Goal: Obtain resource: Download file/media

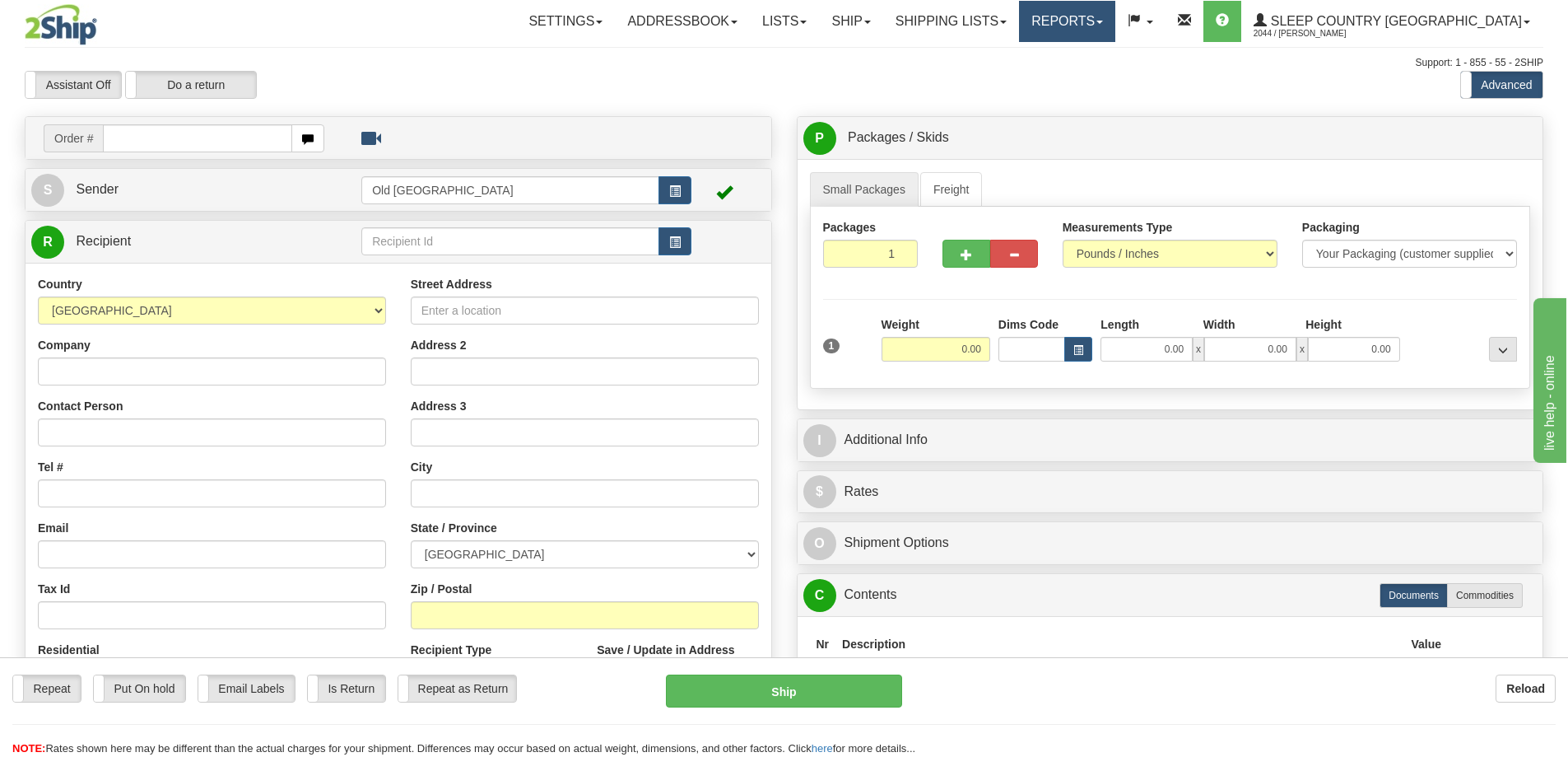
click at [1115, 27] on link "Reports" at bounding box center [1067, 21] width 97 height 41
click at [1027, 56] on span "Standard" at bounding box center [1004, 57] width 47 height 13
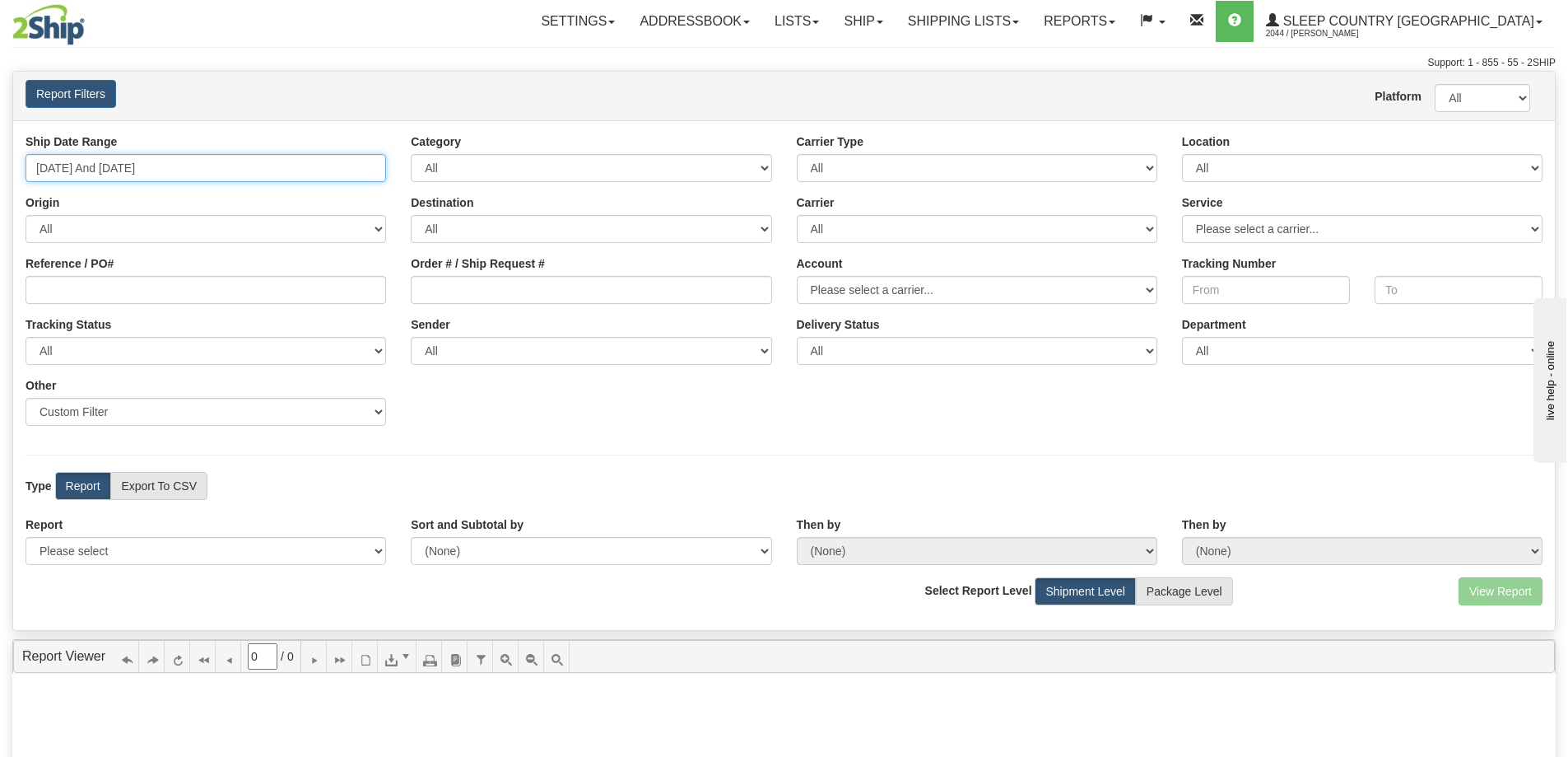
click at [40, 163] on input "08/28/2025 And 09/03/2025" at bounding box center [206, 167] width 361 height 28
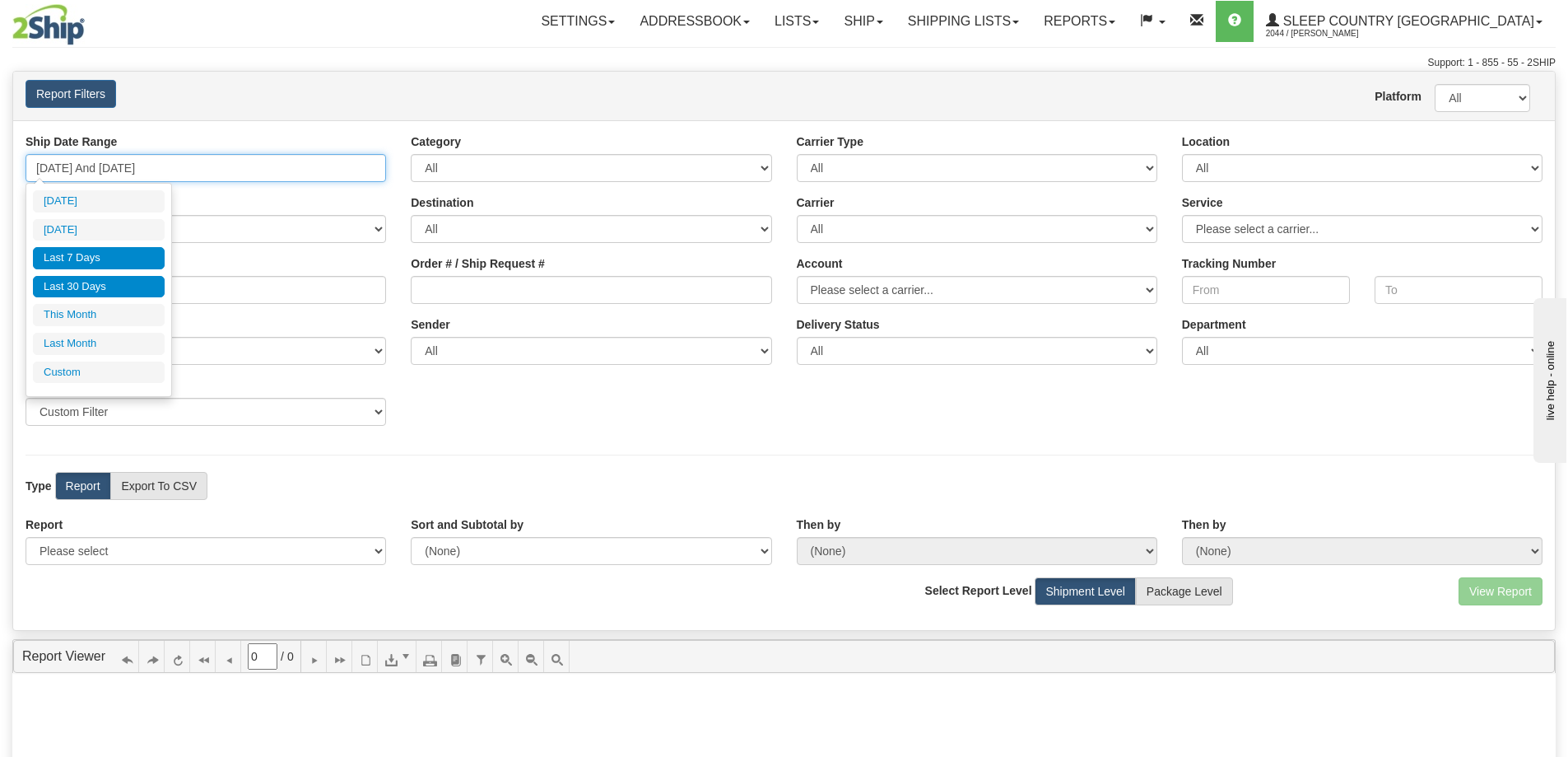
type input "09/02/2025"
type input "08/28/2025"
type input "[DATE]"
type input "09/01/2025"
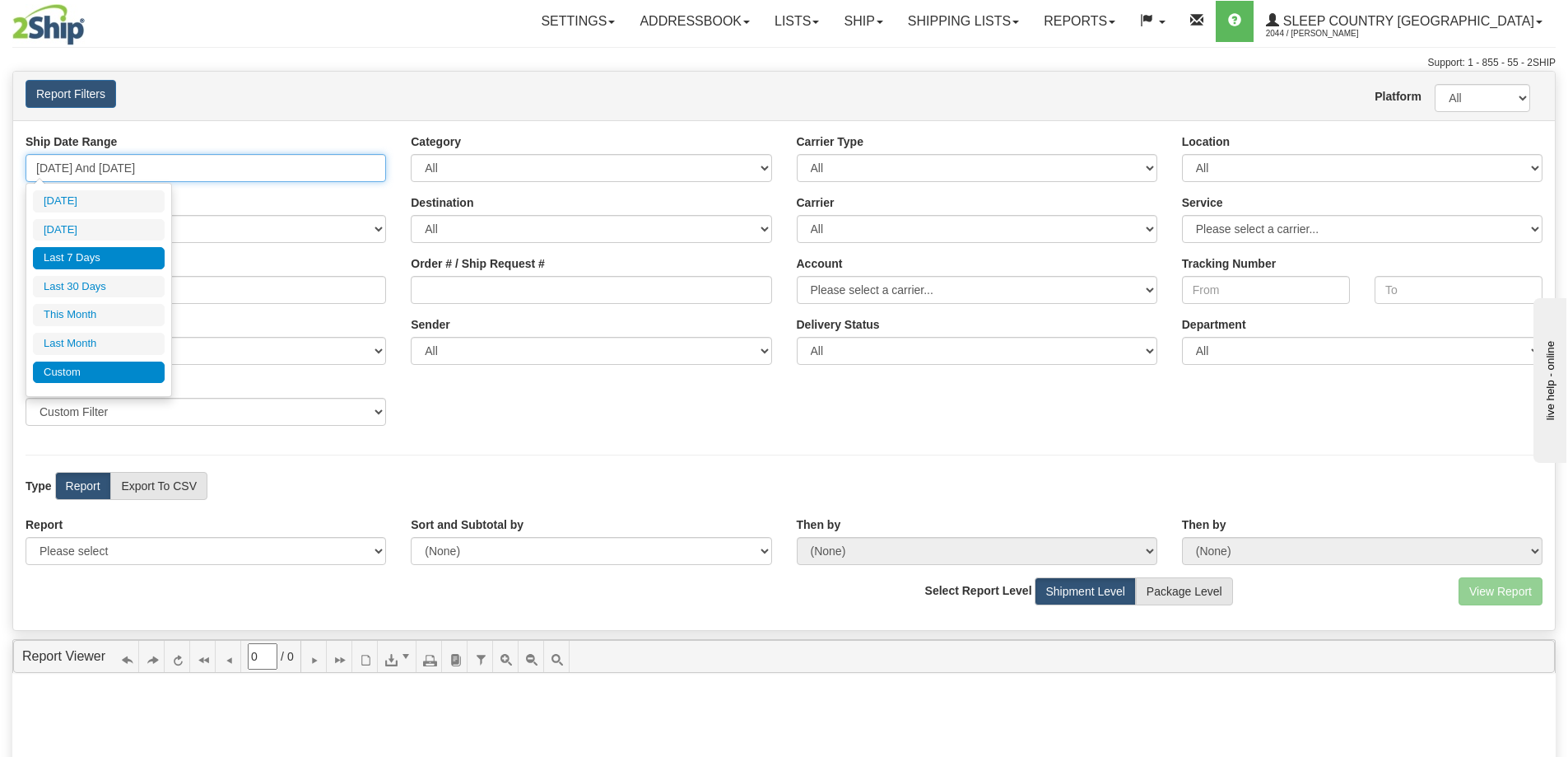
type input "09/30/2025"
type input "08/28/2025"
type input "[DATE]"
type input "08/01/2025"
type input "08/31/2025"
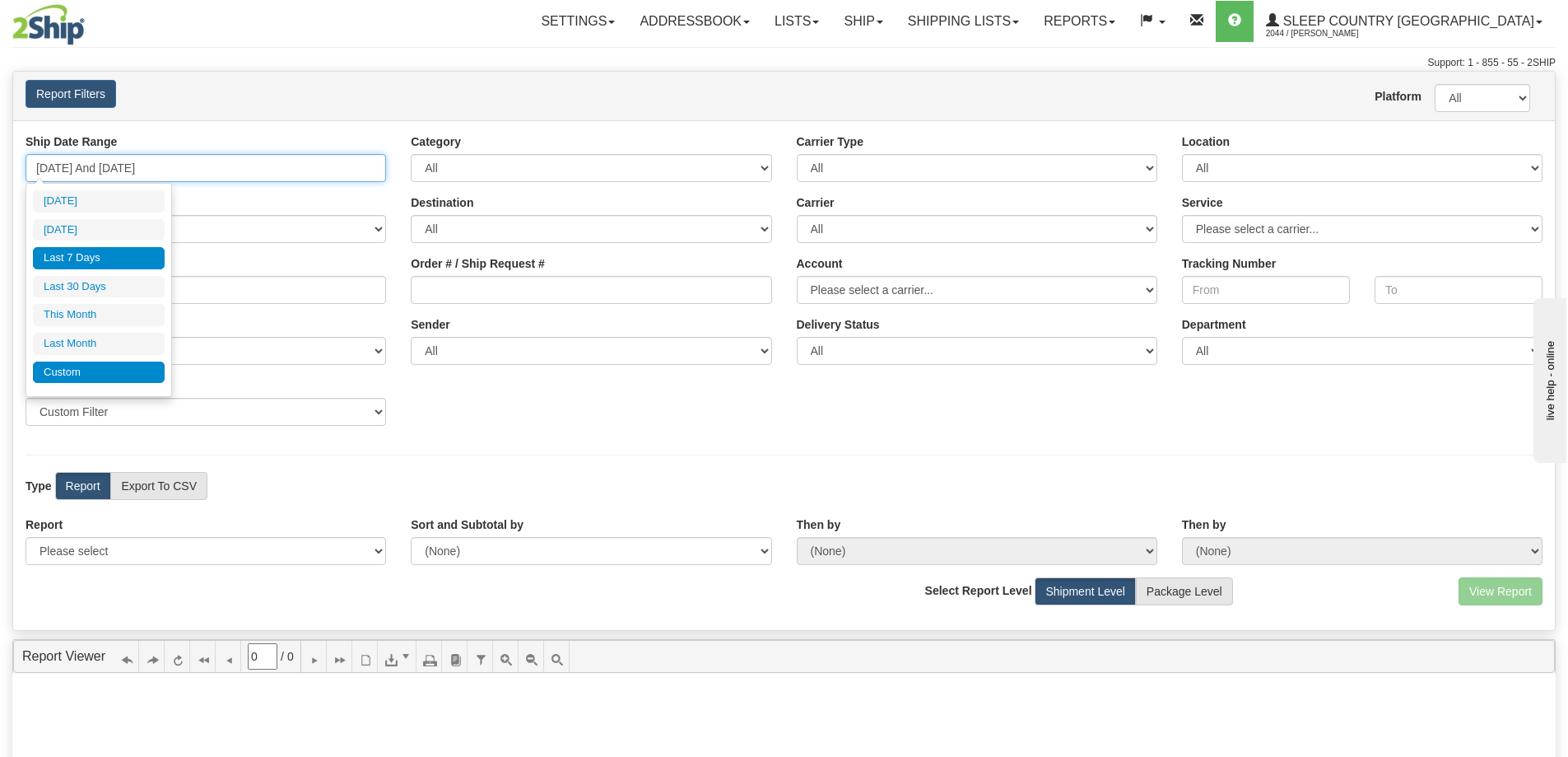
type input "08/28/2025"
type input "[DATE]"
click at [95, 374] on li "Custom" at bounding box center [99, 372] width 132 height 22
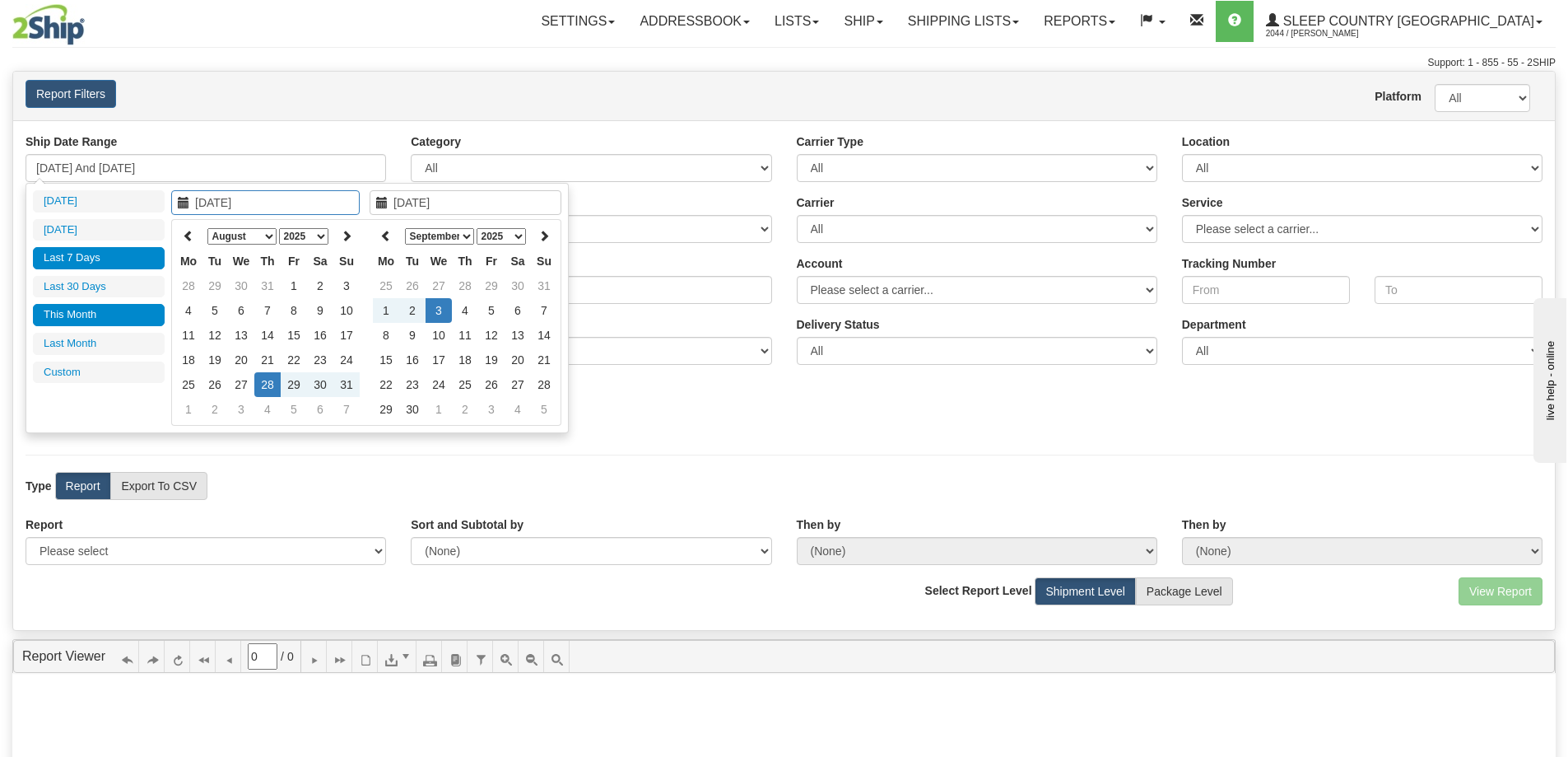
type input "08/01/2025"
type input "08/31/2025"
type input "09/01/2025"
type input "09/30/2025"
type input "08/28/2025"
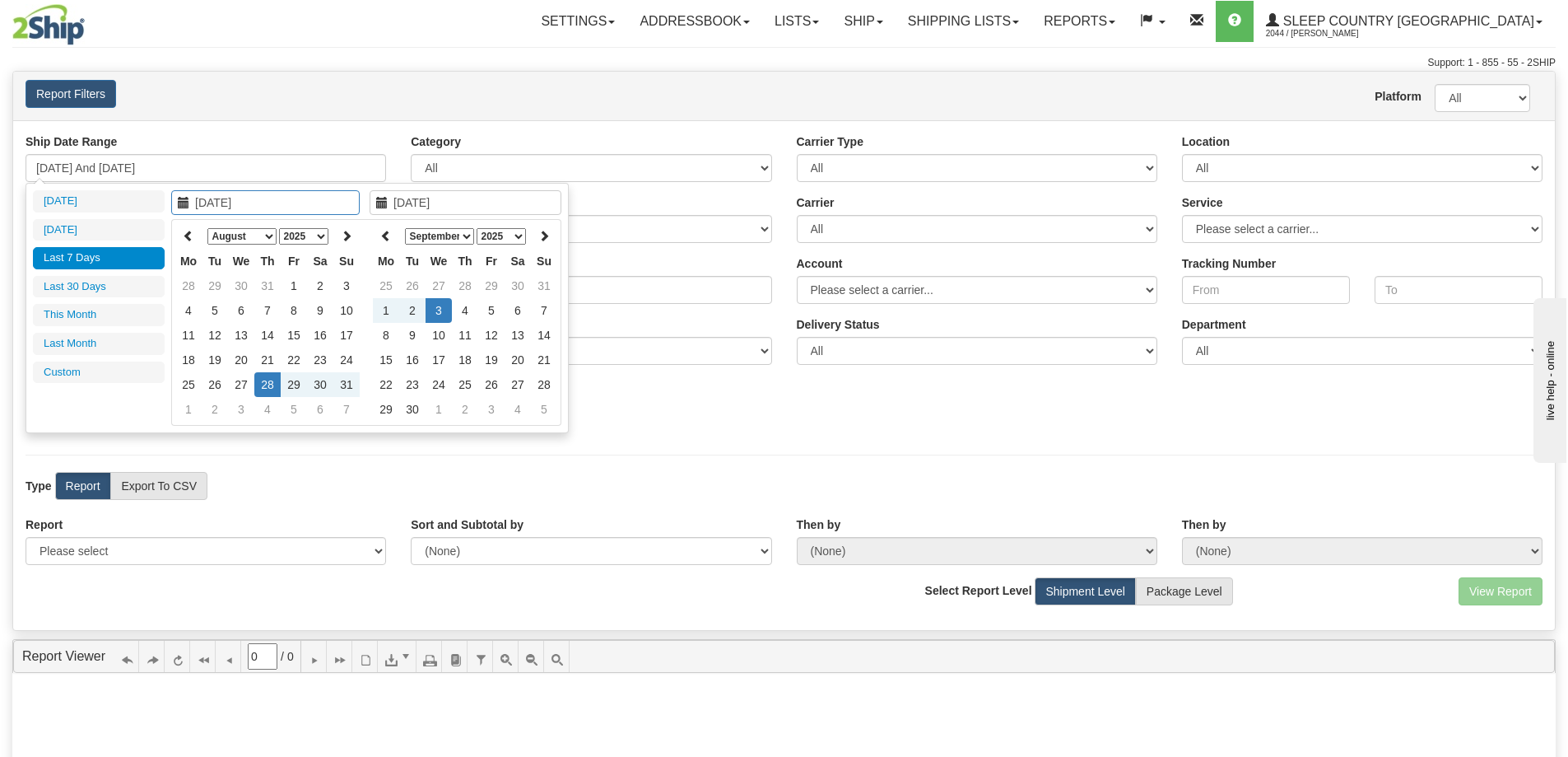
type input "[DATE]"
click at [198, 237] on th at bounding box center [188, 235] width 27 height 26
type input "07/01/2025"
click at [215, 280] on td "1" at bounding box center [215, 286] width 27 height 25
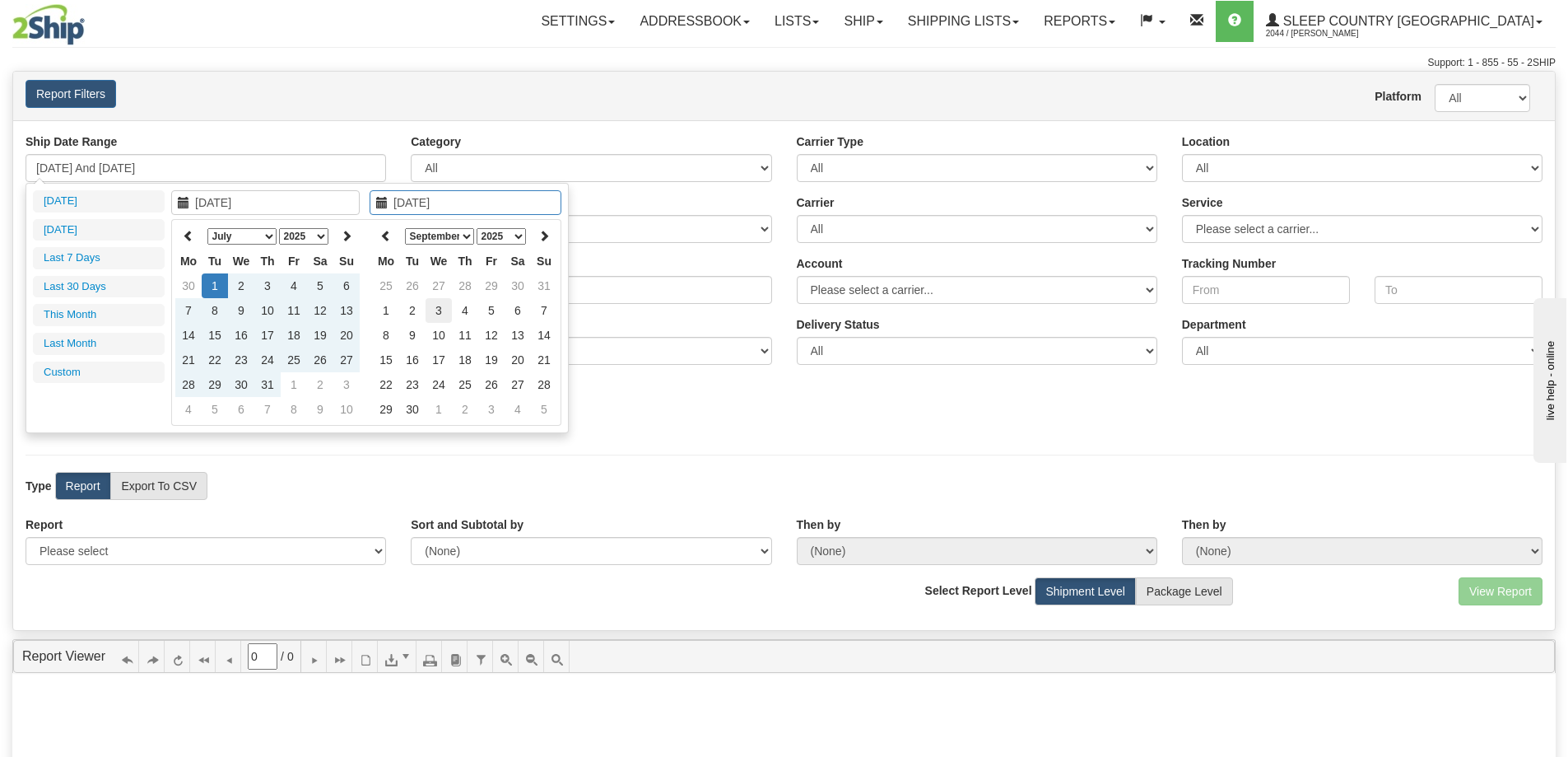
type input "[DATE]"
click at [440, 303] on td "3" at bounding box center [439, 310] width 27 height 25
type input "07/01/2025 And 09/03/2025"
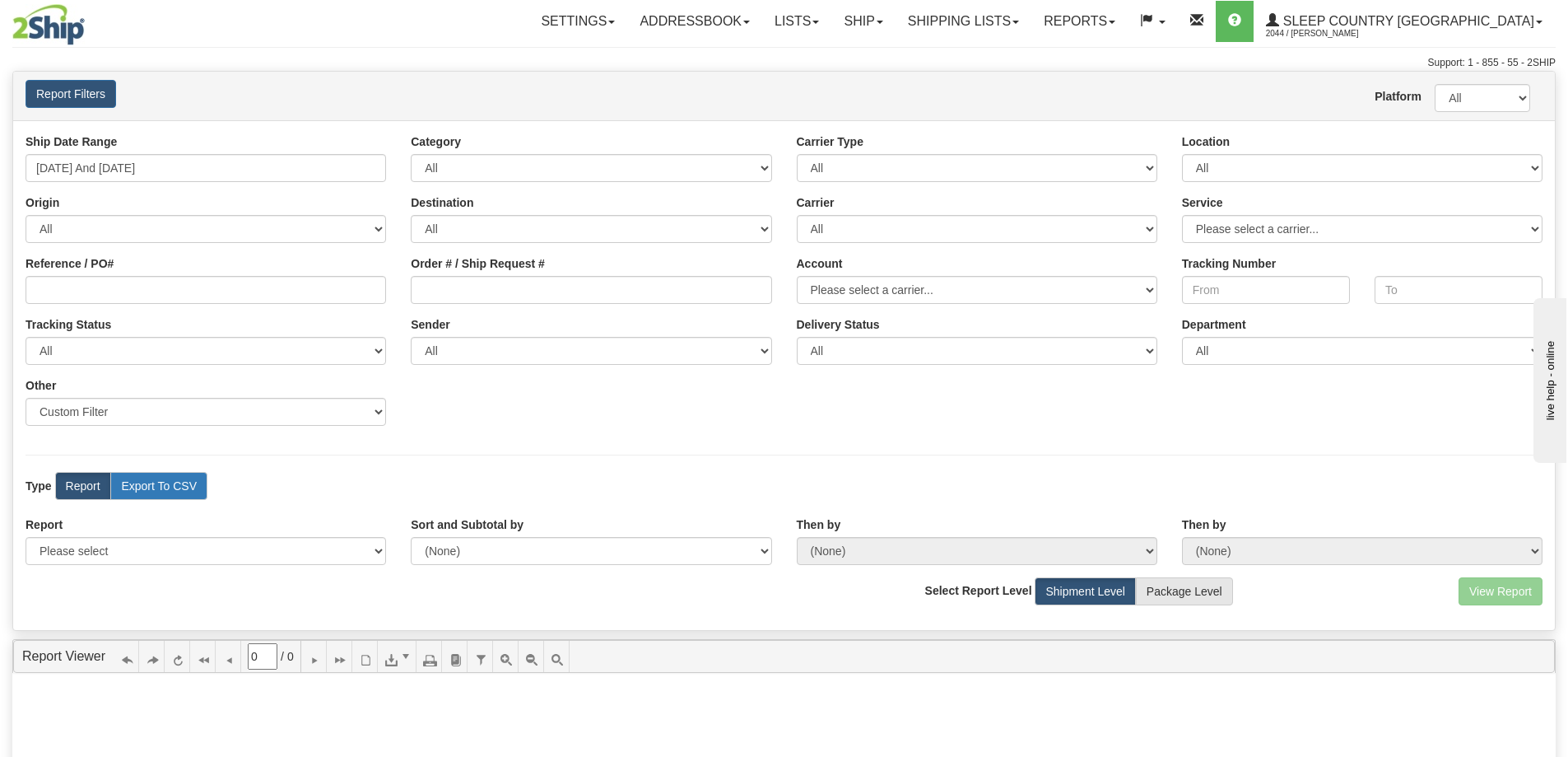
click at [163, 482] on label "Export To CSV" at bounding box center [159, 485] width 98 height 28
radio input "true"
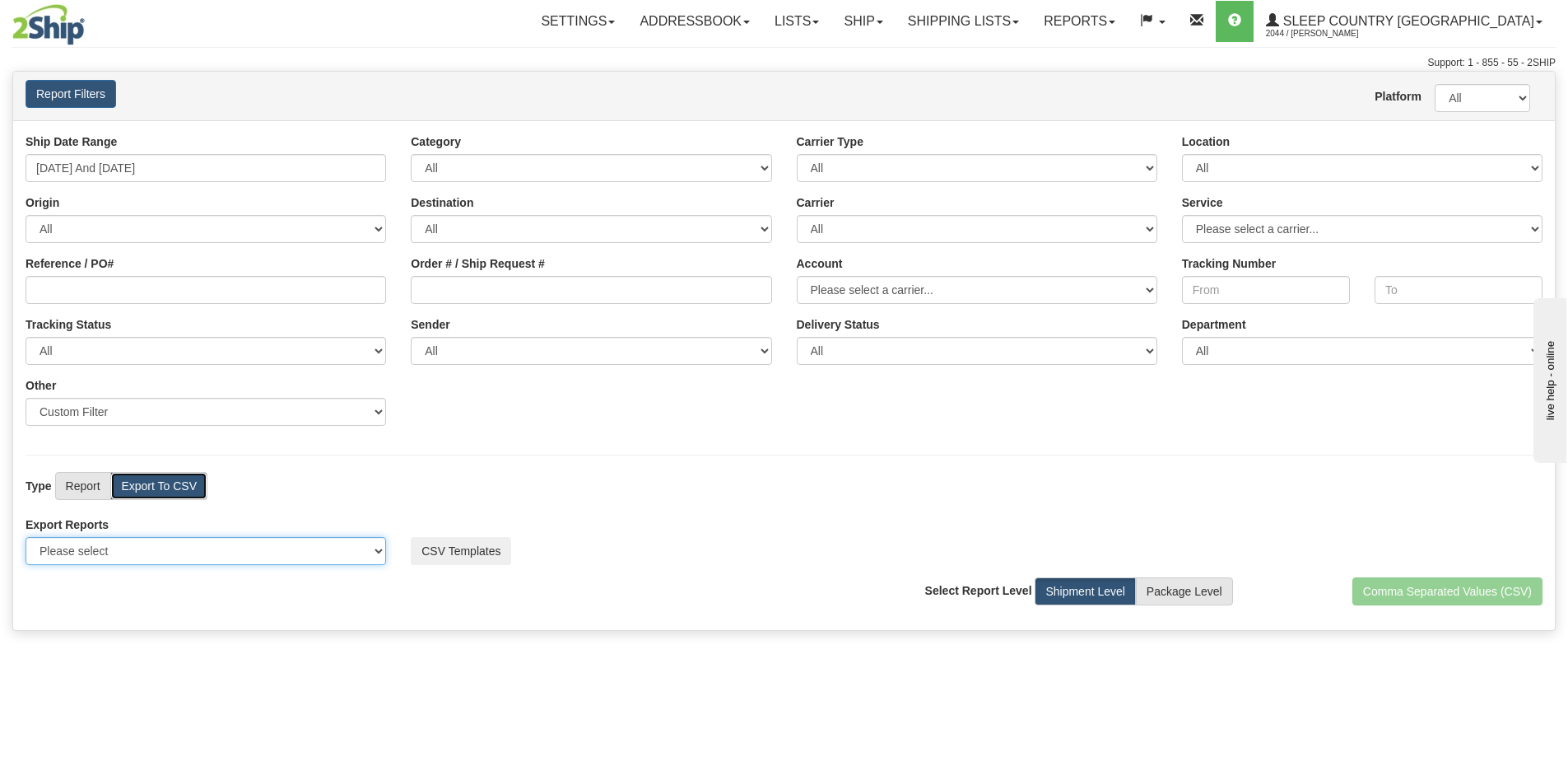
click at [329, 559] on select "Please select US Imports Section 321 US Imports Section 321 V2 US Imports Secti…" at bounding box center [206, 550] width 361 height 28
select select "193"
click at [26, 537] on select "Please select US Imports Section 321 US Imports Section 321 V2 US Imports Secti…" at bounding box center [206, 550] width 361 height 28
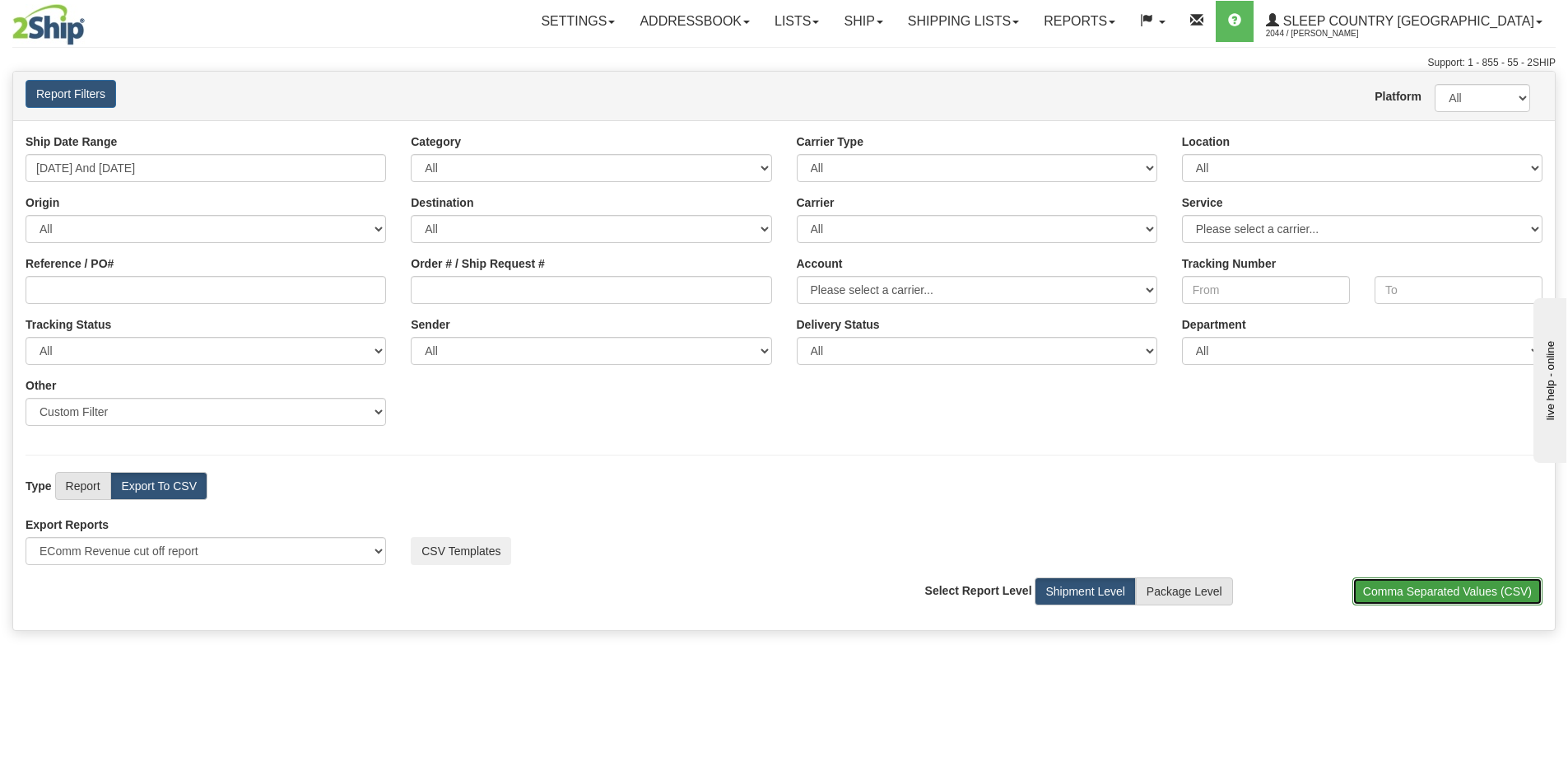
click at [1439, 587] on button "Comma Separated Values (CSV)" at bounding box center [1447, 590] width 190 height 28
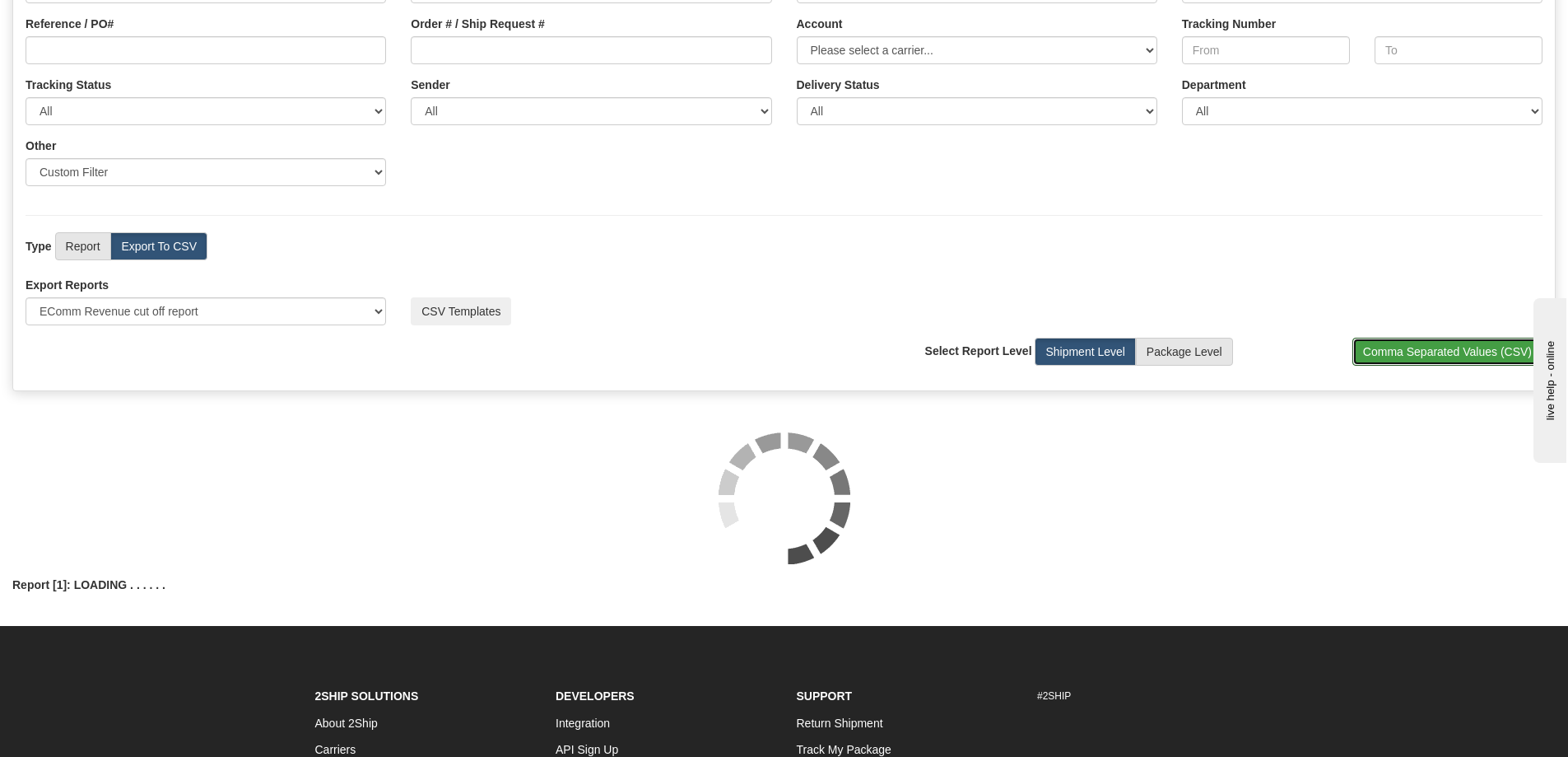
scroll to position [247, 0]
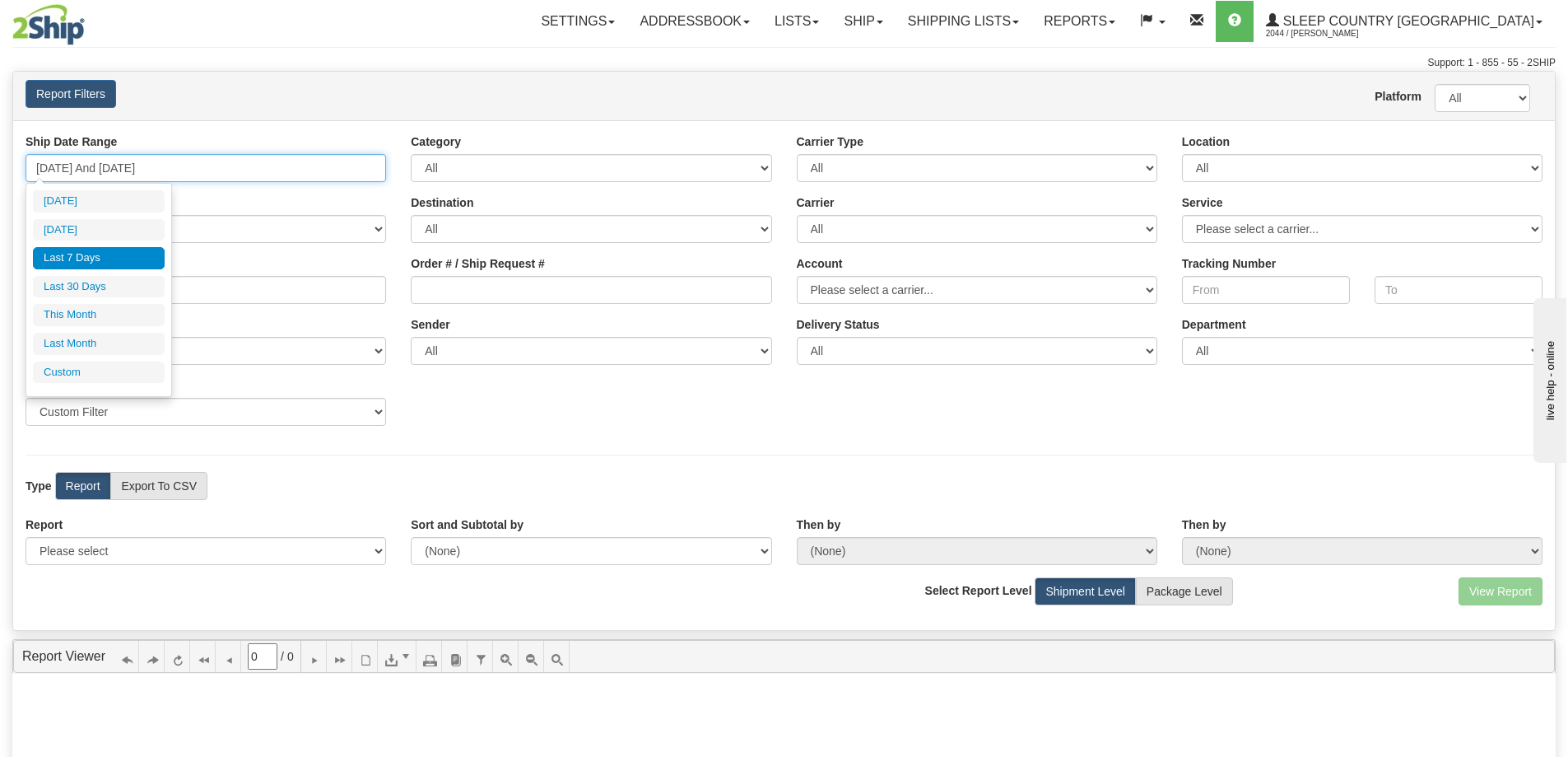
click at [48, 163] on input "08/28/2025 And 09/03/2025" at bounding box center [206, 167] width 361 height 28
type input "09/02/2025"
type input "08/28/2025"
type input "[DATE]"
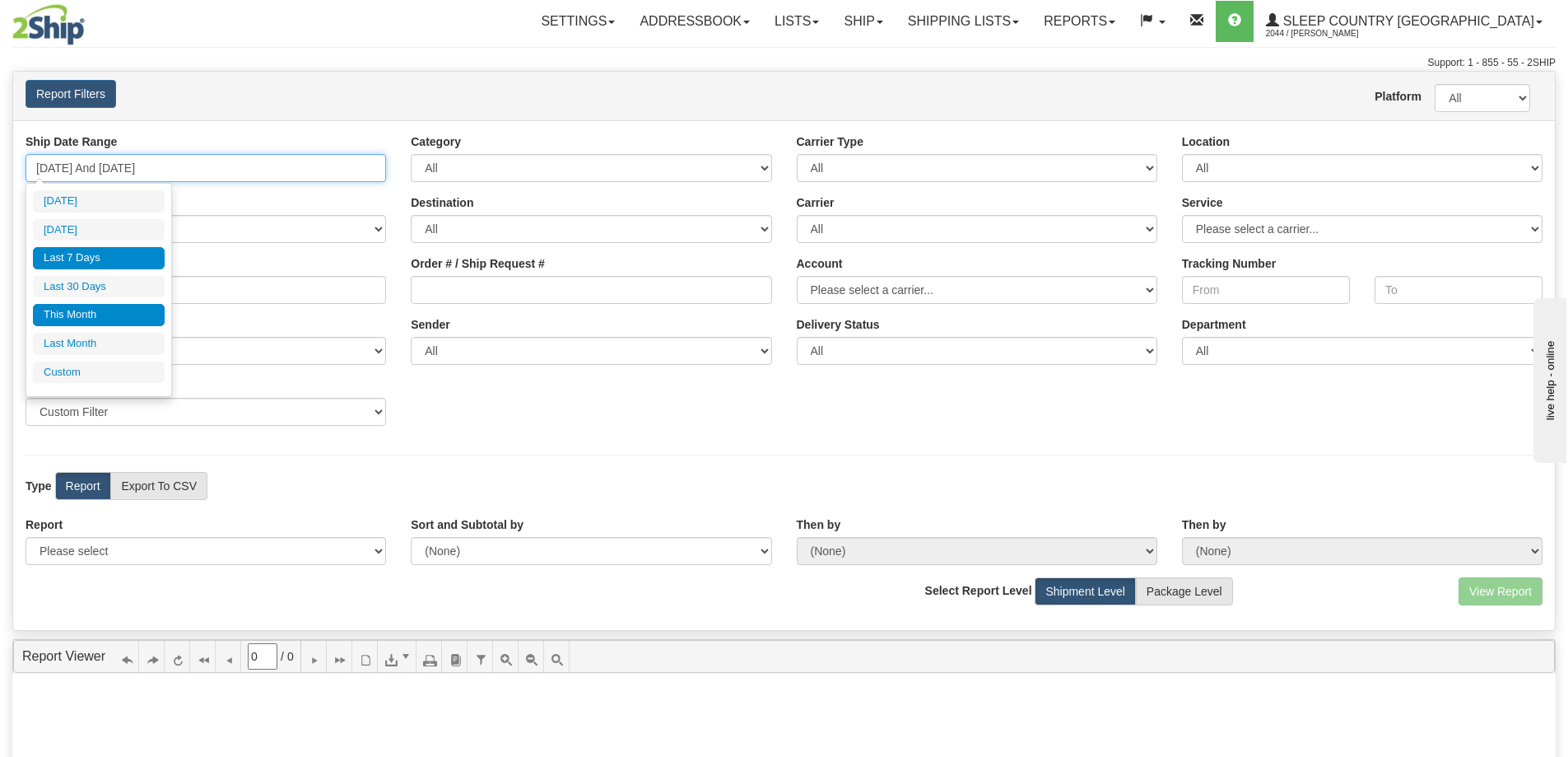
type input "09/01/2025"
type input "09/30/2025"
type input "08/01/2025"
type input "08/31/2025"
type input "08/28/2025"
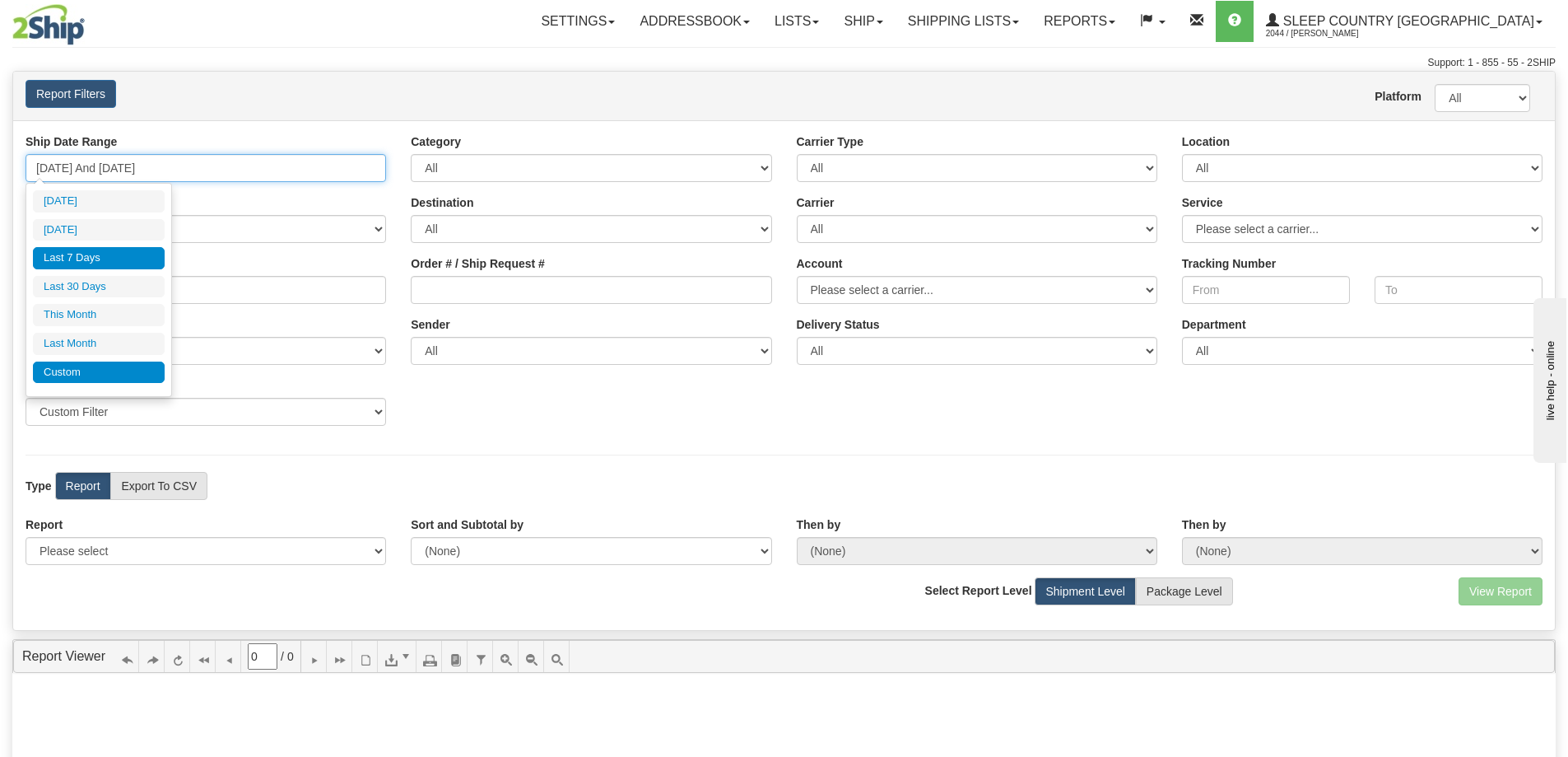
type input "[DATE]"
click at [83, 367] on li "Custom" at bounding box center [99, 372] width 132 height 22
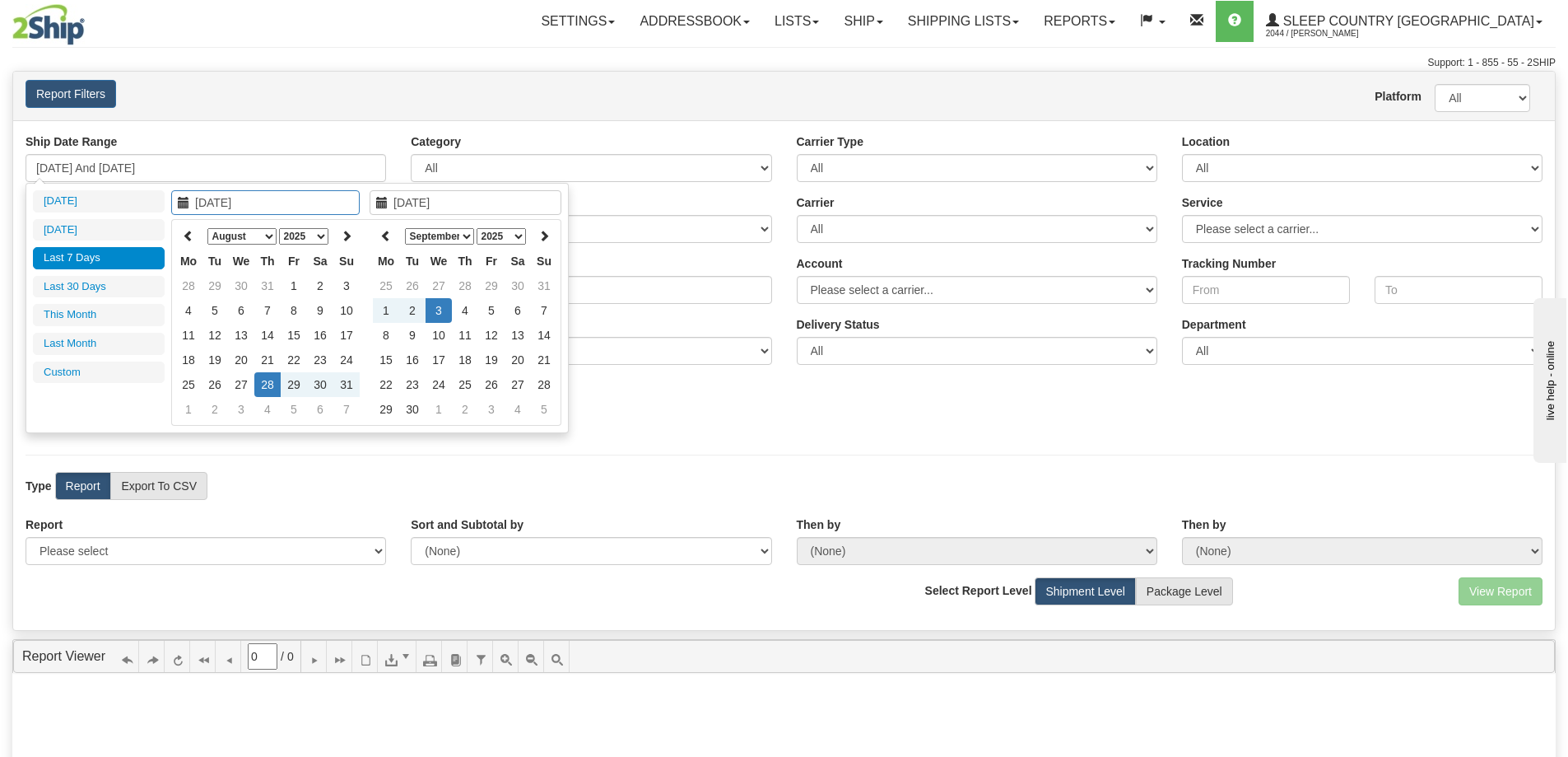
type input "08/01/2025"
type input "08/31/2025"
type input "09/01/2025"
type input "09/30/2025"
type input "08/28/2025"
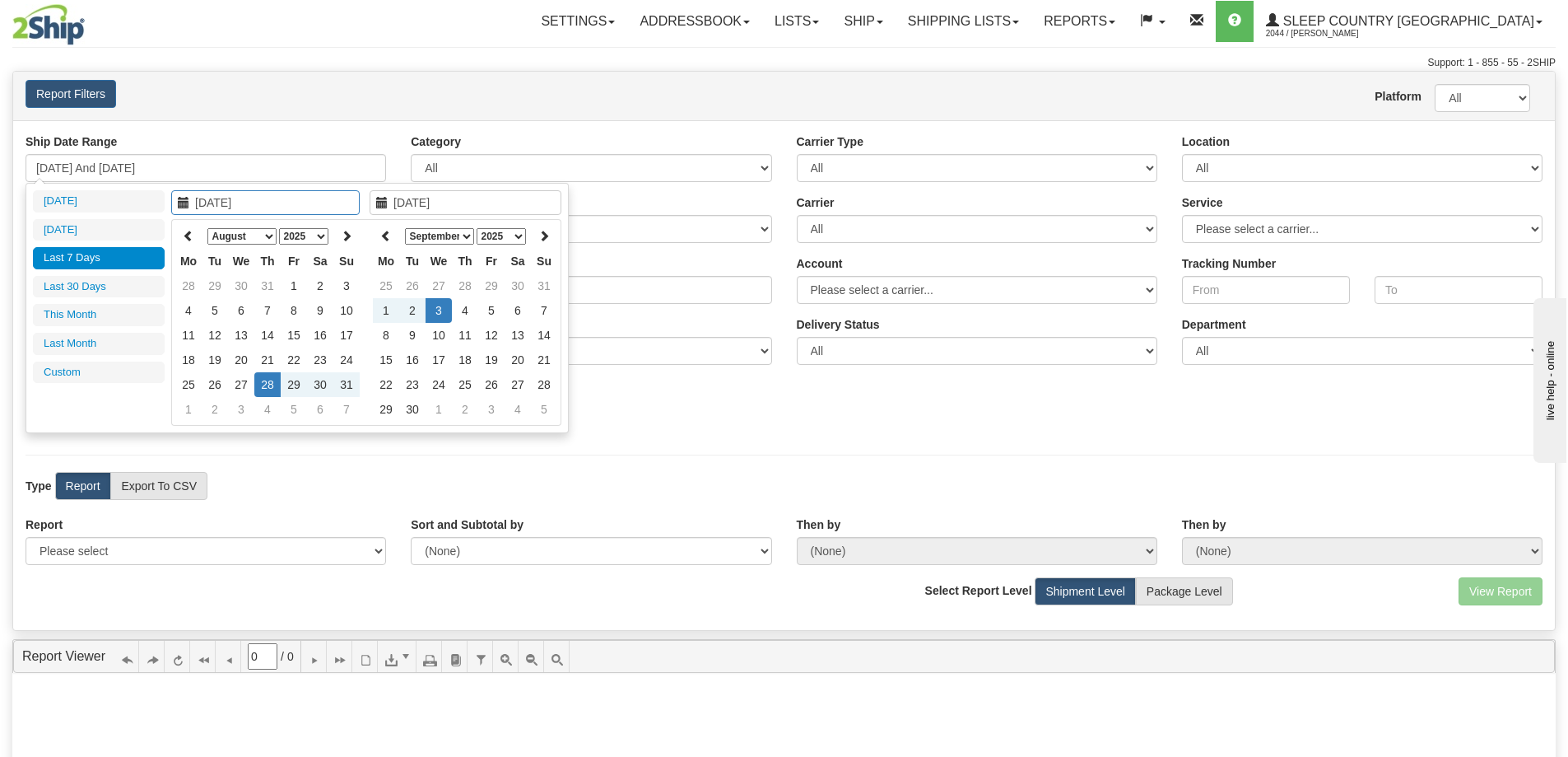
type input "[DATE]"
type input "09/02/2025"
type input "08/28/2025"
type input "[DATE]"
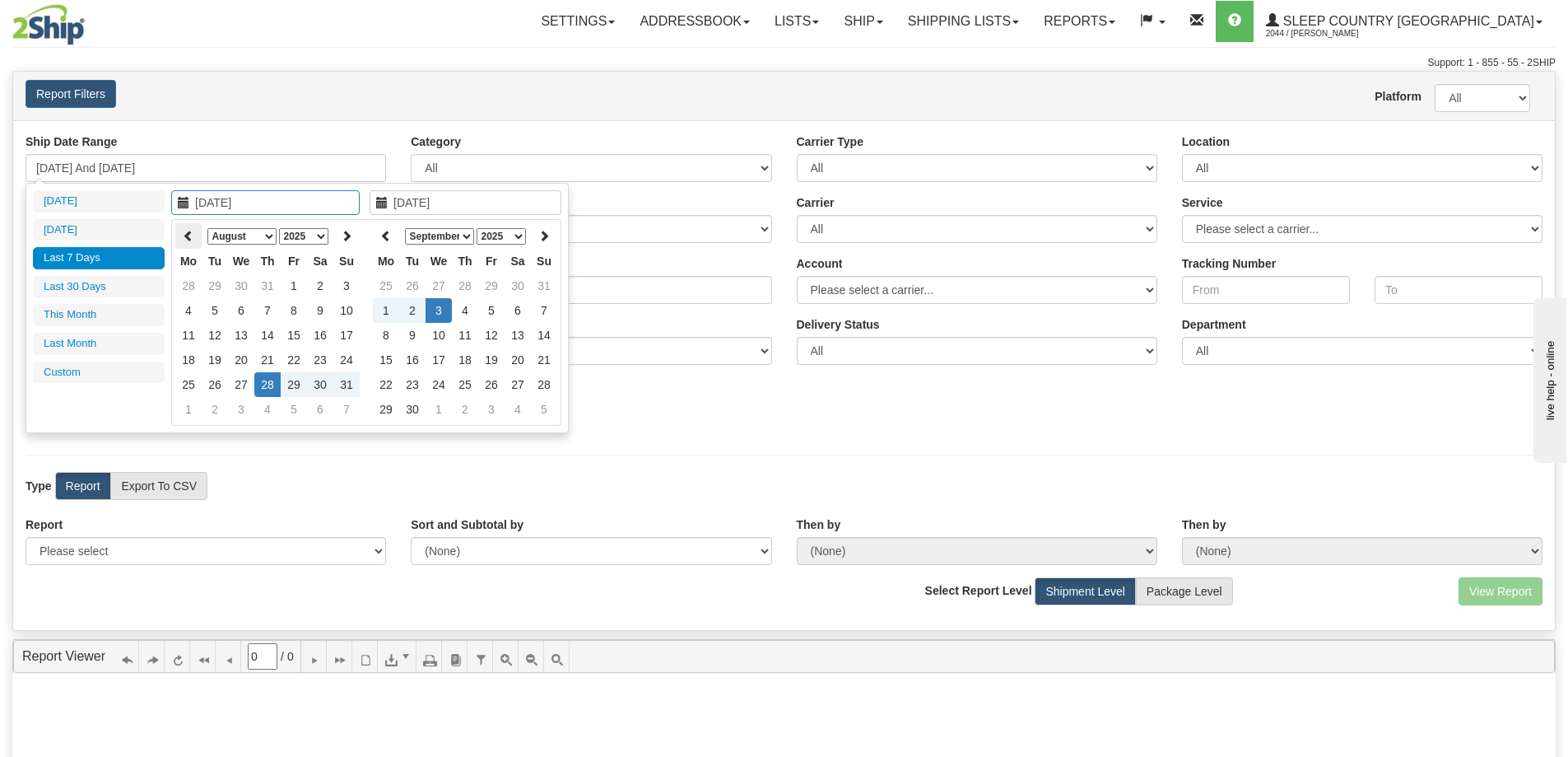
click at [191, 231] on icon at bounding box center [188, 235] width 11 height 11
type input "07/01/2025"
click at [215, 279] on td "1" at bounding box center [215, 286] width 27 height 25
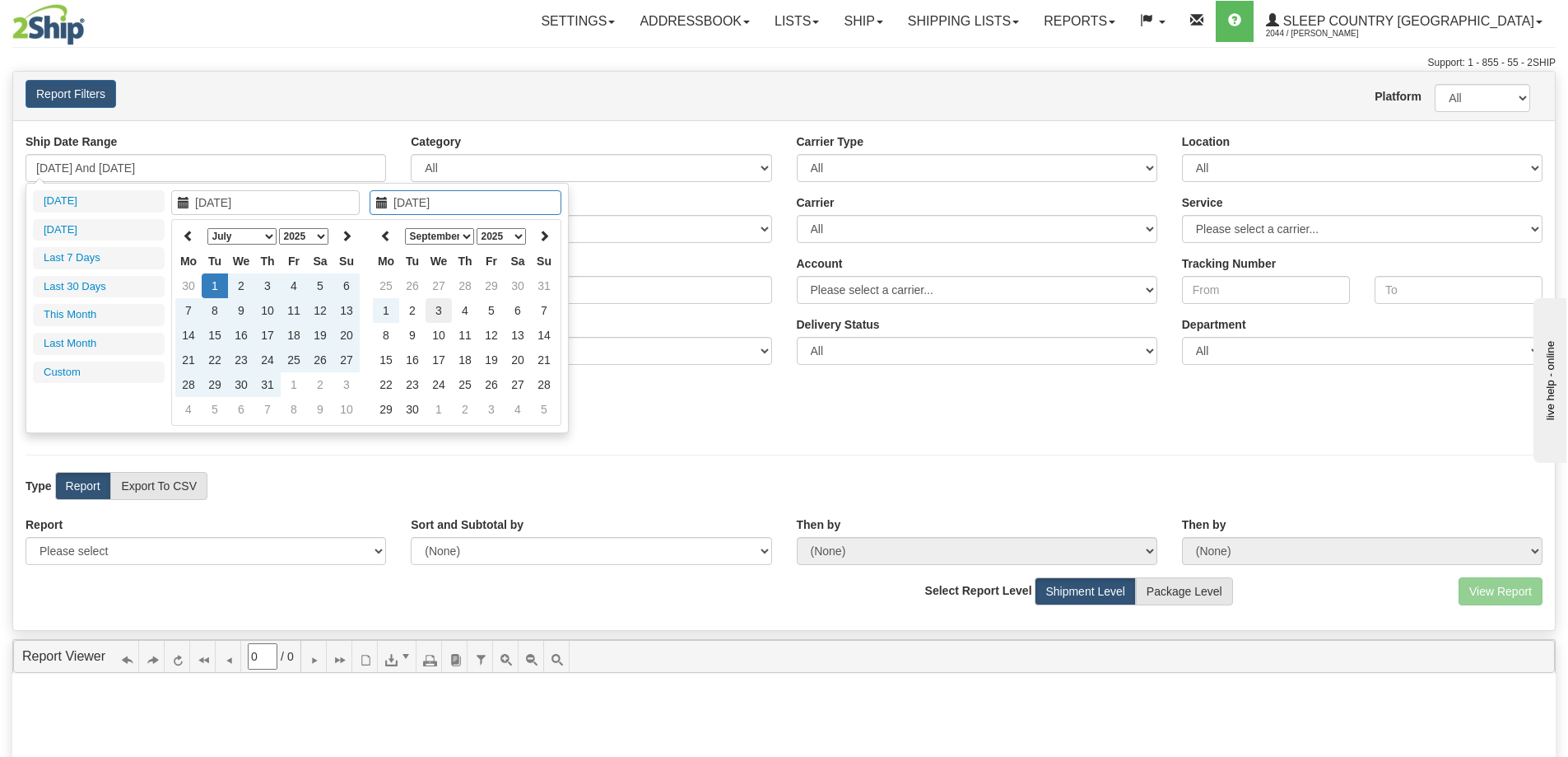
type input "[DATE]"
click at [442, 306] on td "3" at bounding box center [439, 310] width 27 height 25
type input "07/01/2025 And 09/03/2025"
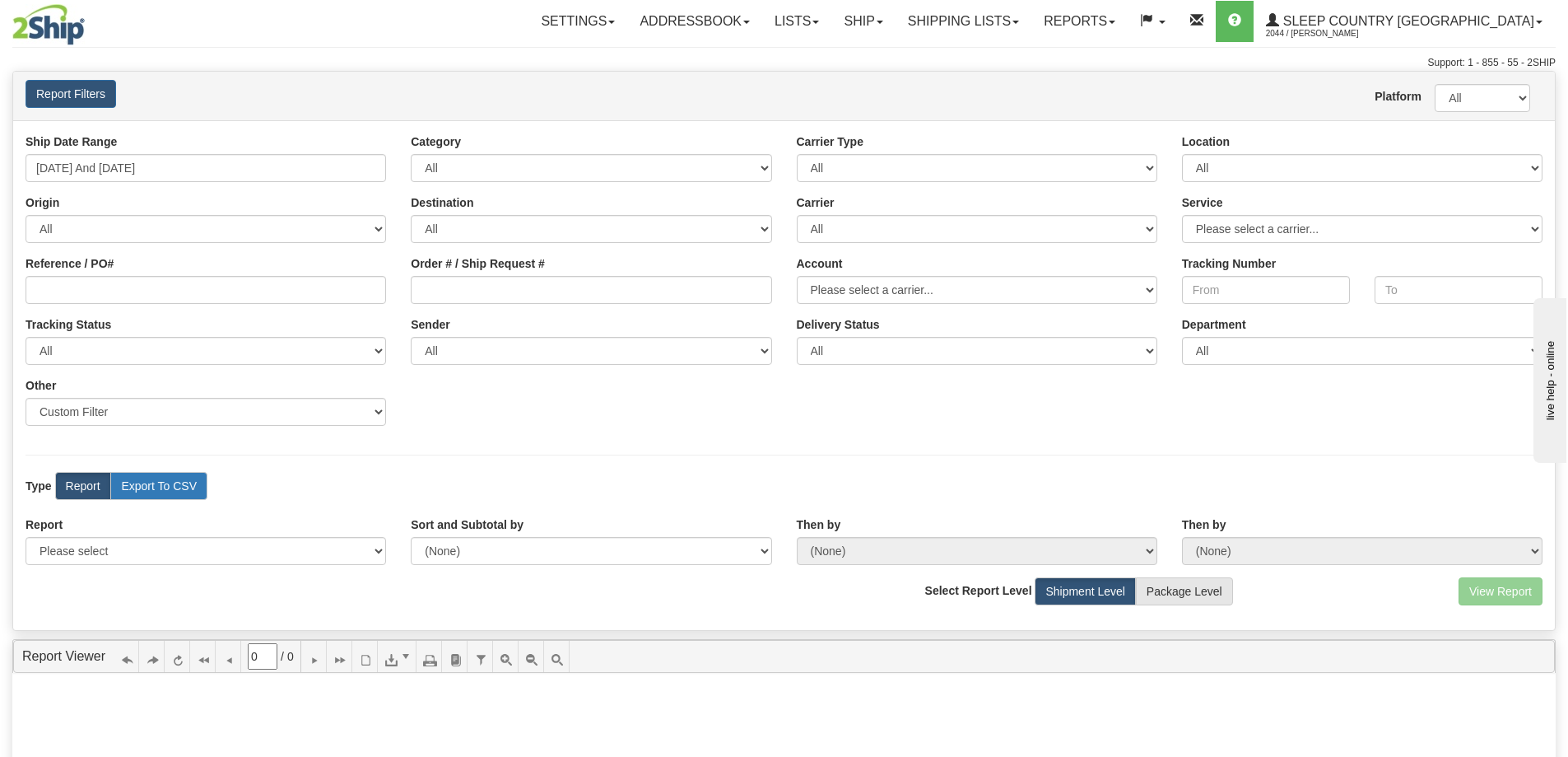
click at [188, 480] on label "Export To CSV" at bounding box center [159, 485] width 98 height 28
radio input "true"
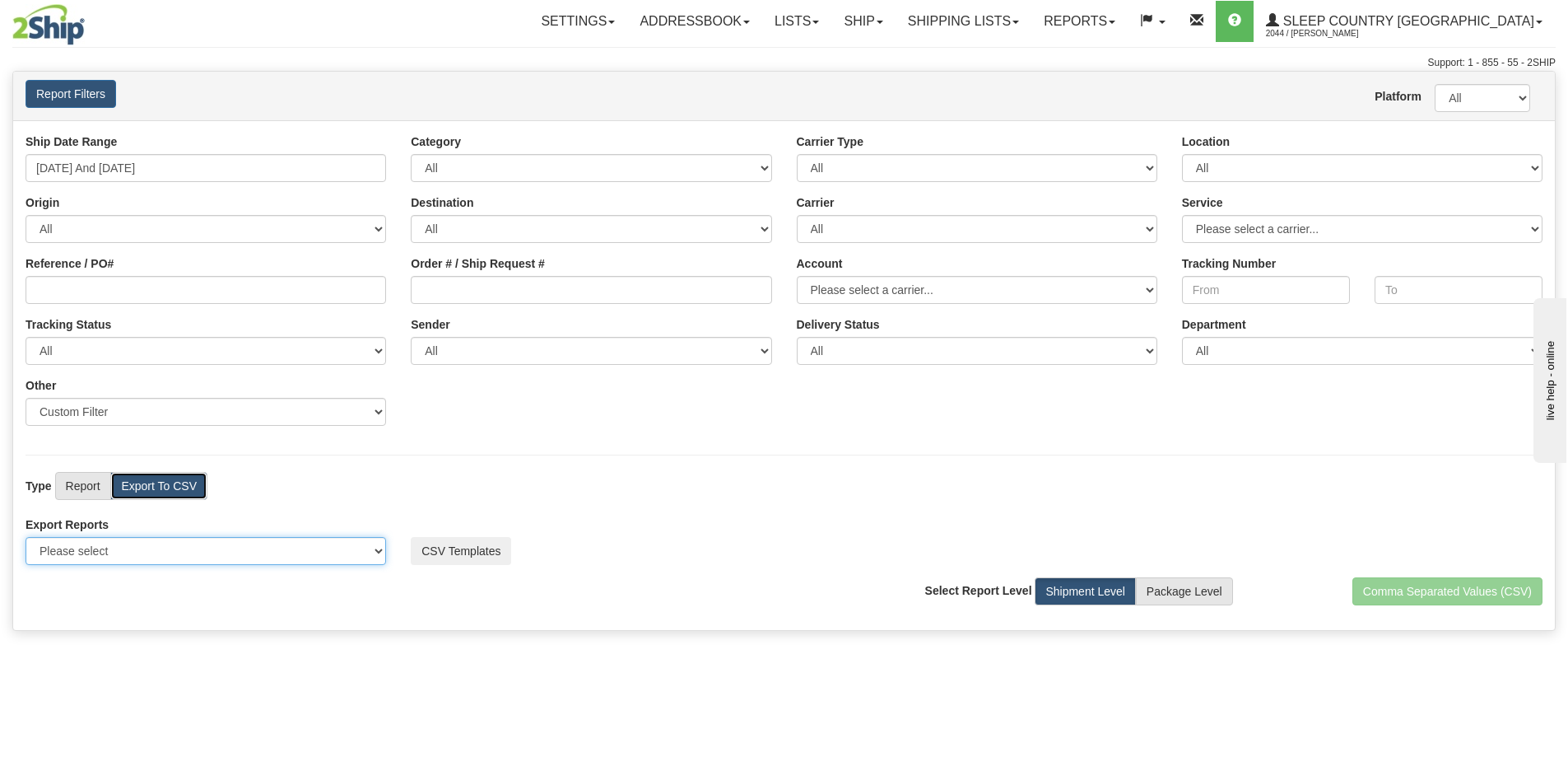
drag, startPoint x: 381, startPoint y: 552, endPoint x: 377, endPoint y: 562, distance: 10.8
click at [381, 552] on select "Please select US Imports Section 321 US Imports Section 321 V2 US Imports Secti…" at bounding box center [206, 550] width 361 height 28
select select "193"
click at [26, 537] on select "Please select US Imports Section 321 US Imports Section 321 V2 US Imports Secti…" at bounding box center [206, 550] width 361 height 28
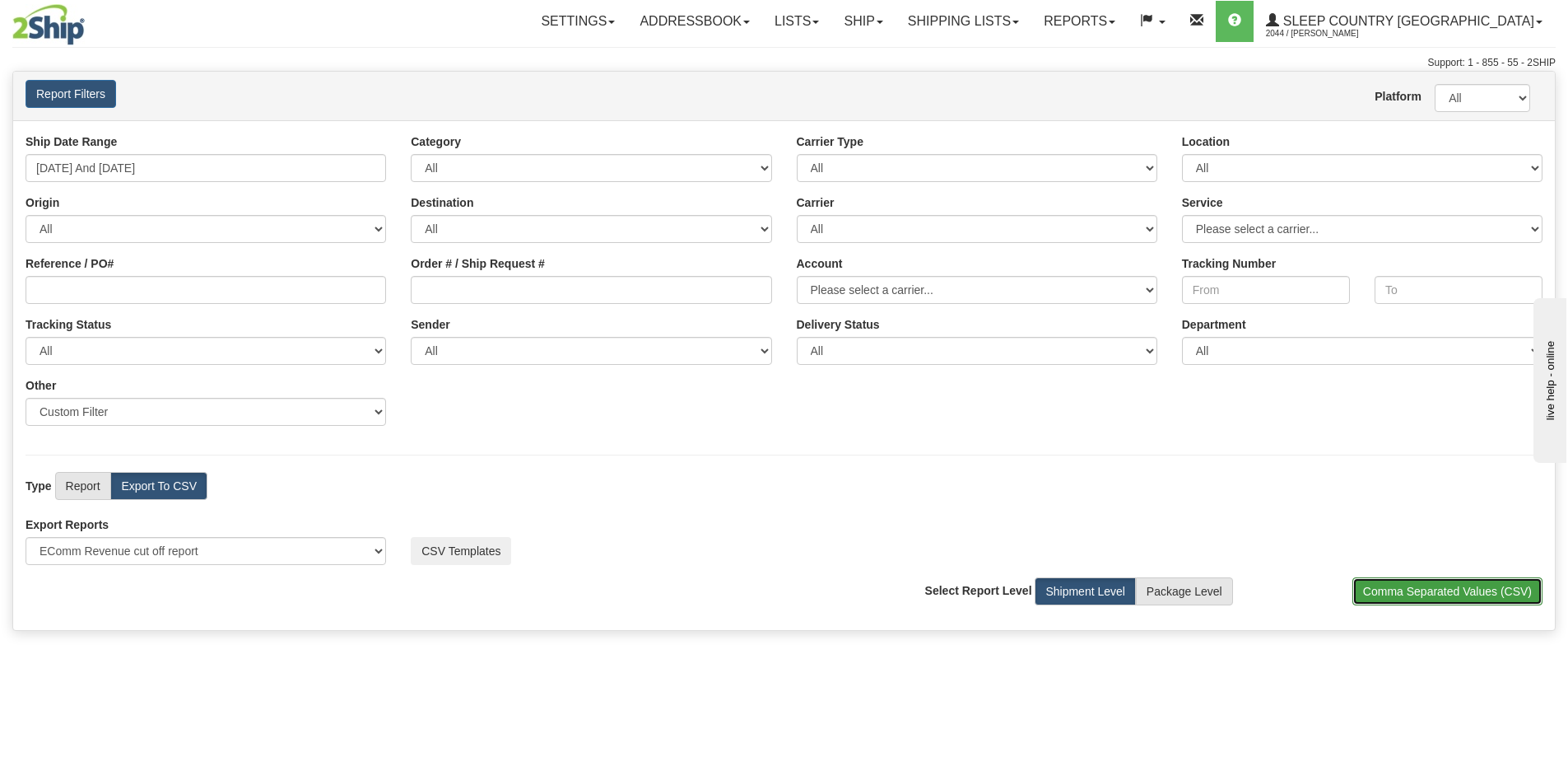
click at [1503, 584] on button "Comma Separated Values (CSV)" at bounding box center [1447, 590] width 190 height 28
